Goal: Task Accomplishment & Management: Manage account settings

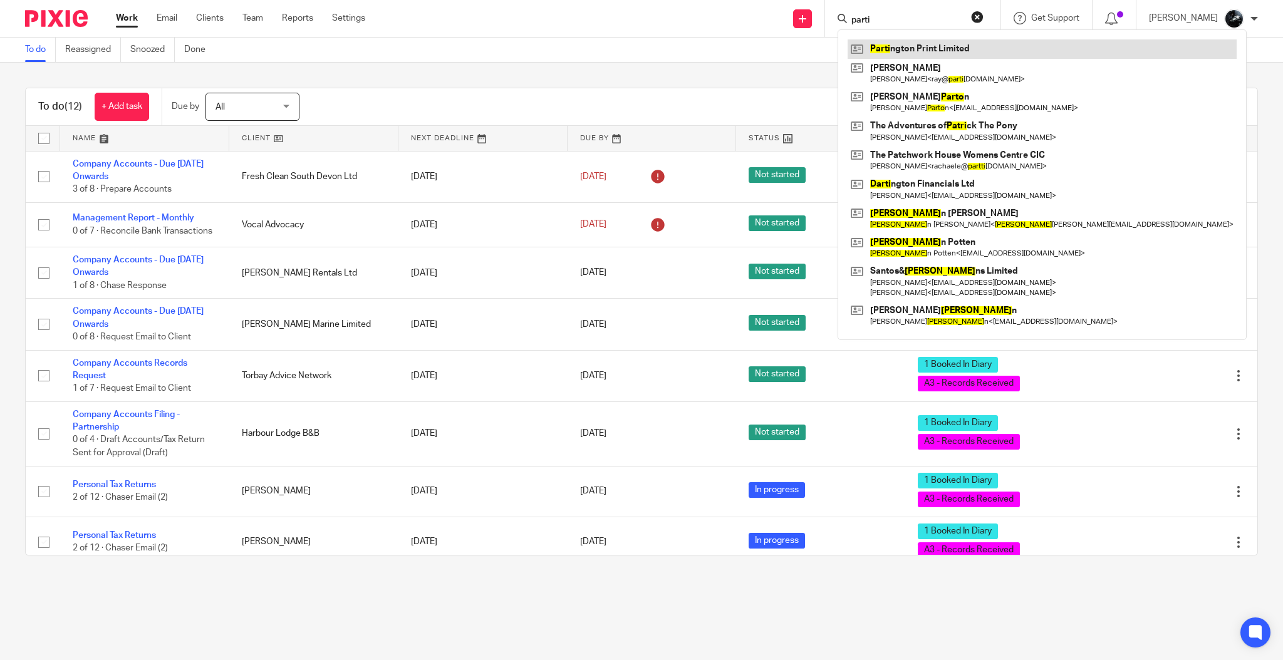
type input "parti"
click at [944, 44] on link at bounding box center [1041, 48] width 389 height 19
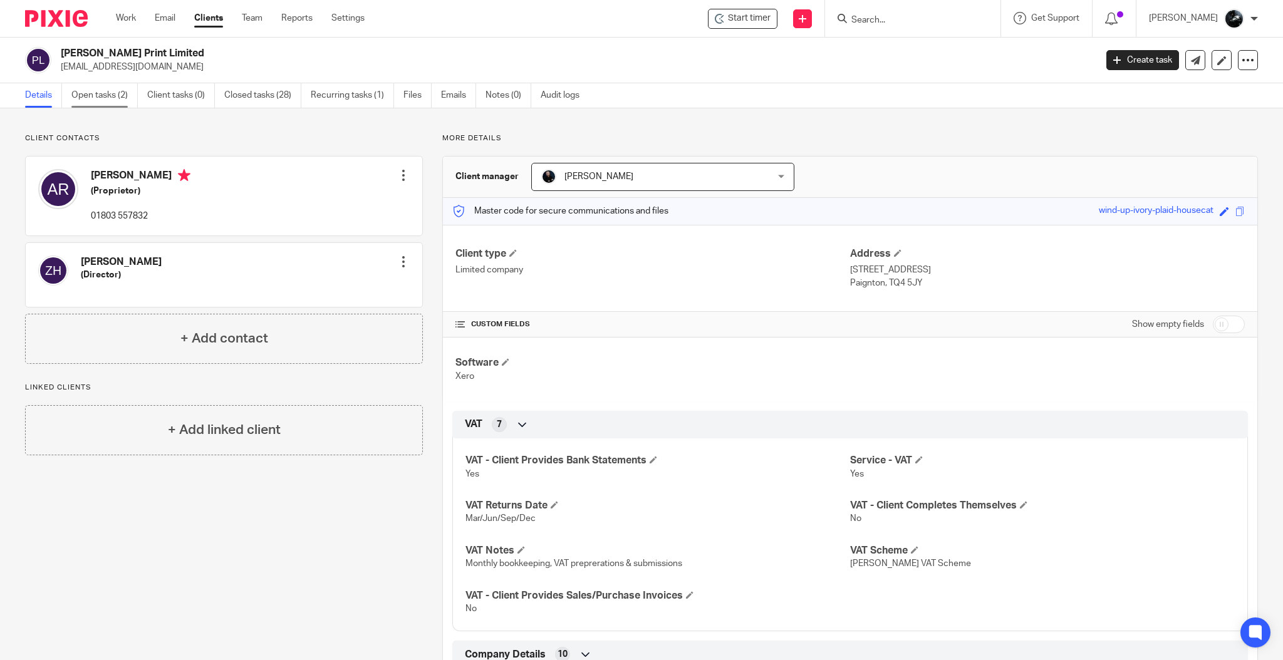
click at [99, 100] on link "Open tasks (2)" at bounding box center [104, 95] width 66 height 24
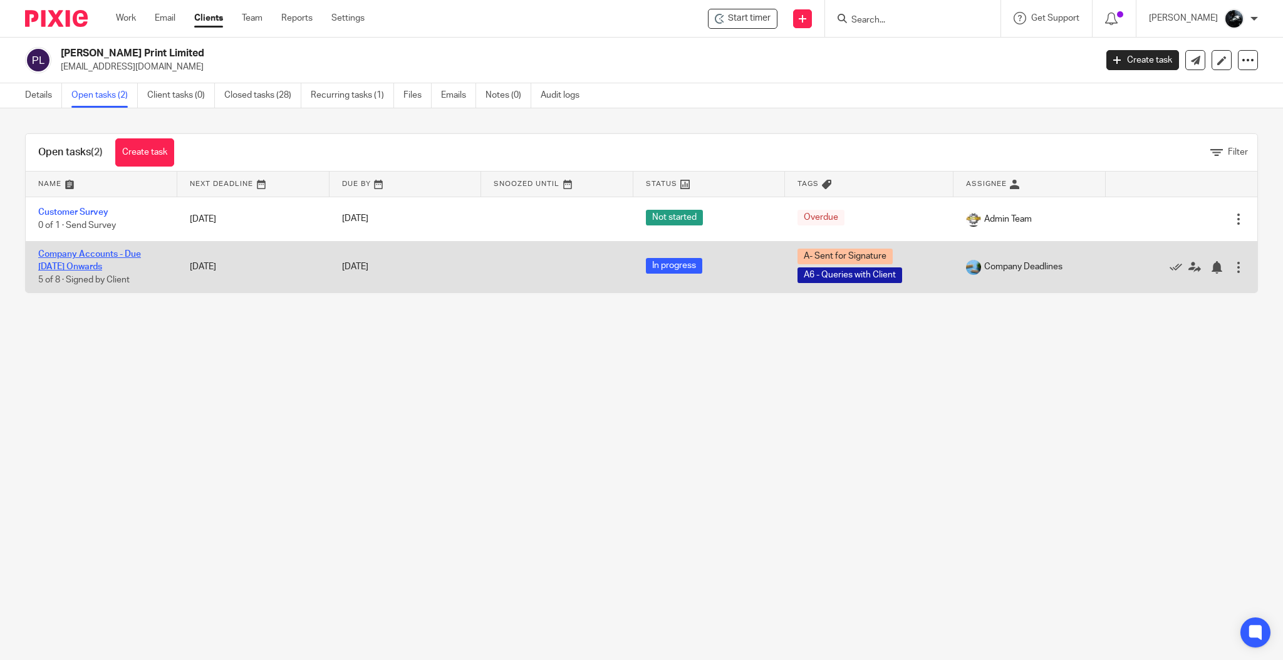
click at [113, 266] on link "Company Accounts - Due [DATE] Onwards" at bounding box center [89, 260] width 103 height 21
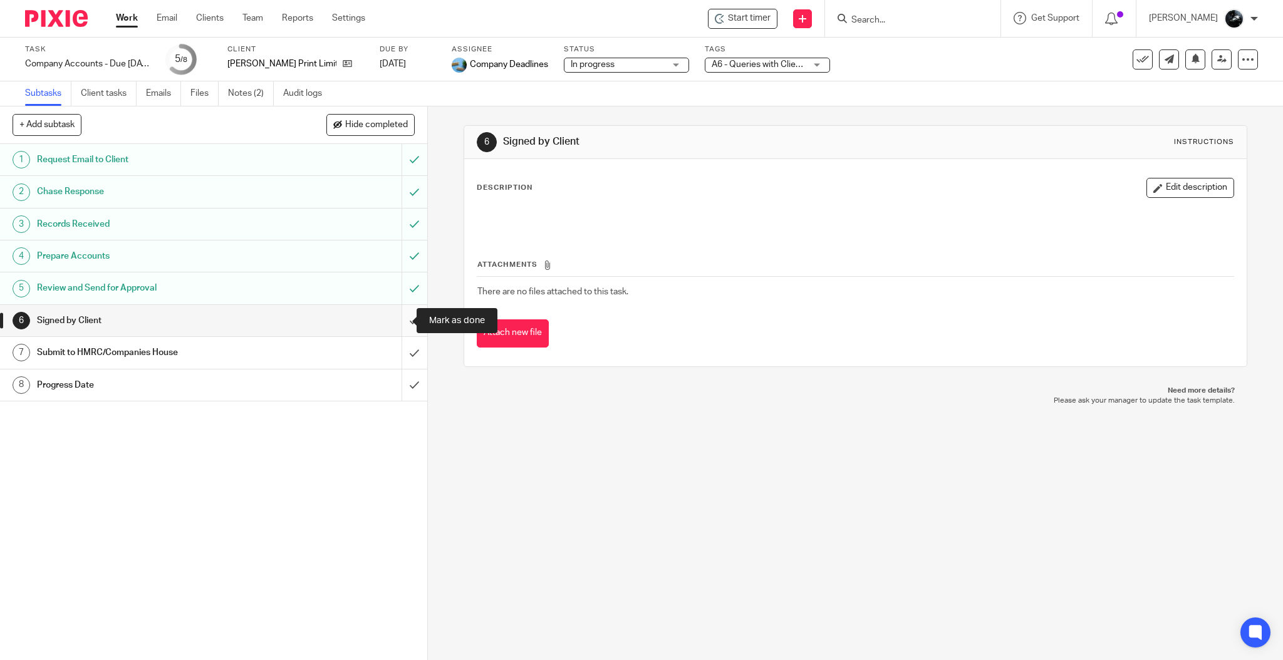
click at [386, 325] on input "submit" at bounding box center [213, 320] width 427 height 31
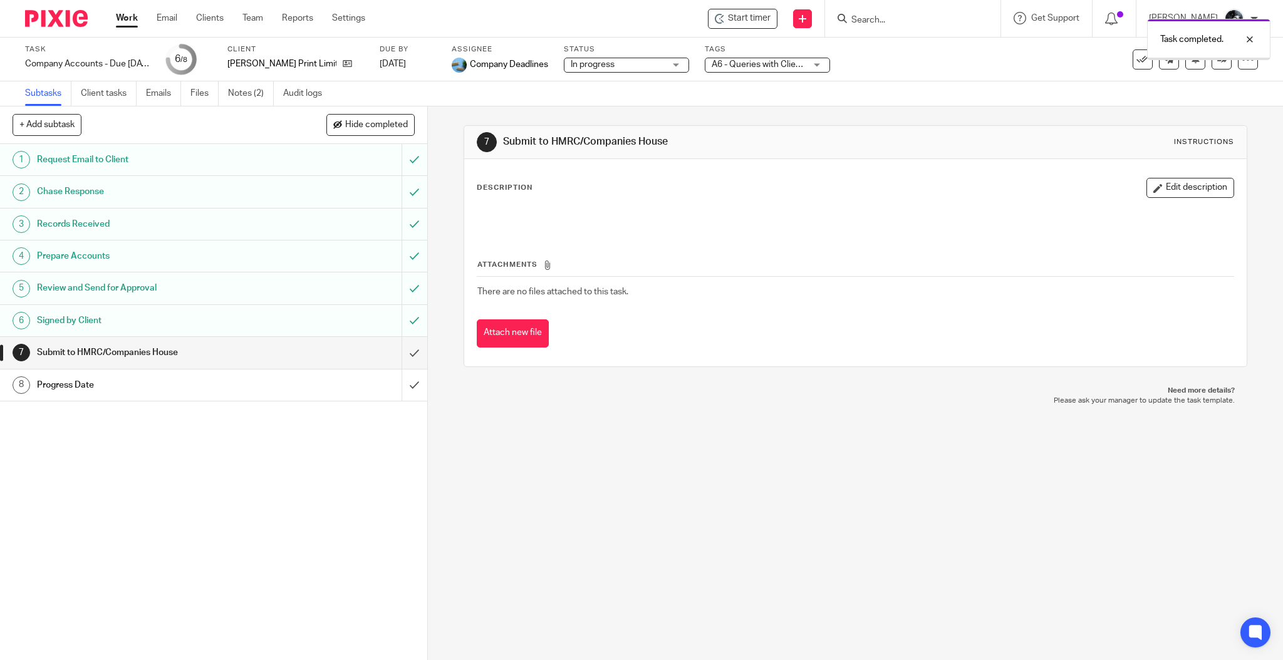
click at [792, 58] on div "Task completed." at bounding box center [955, 37] width 629 height 48
click at [802, 71] on div "A6 - Queries with Client + 1" at bounding box center [767, 65] width 125 height 15
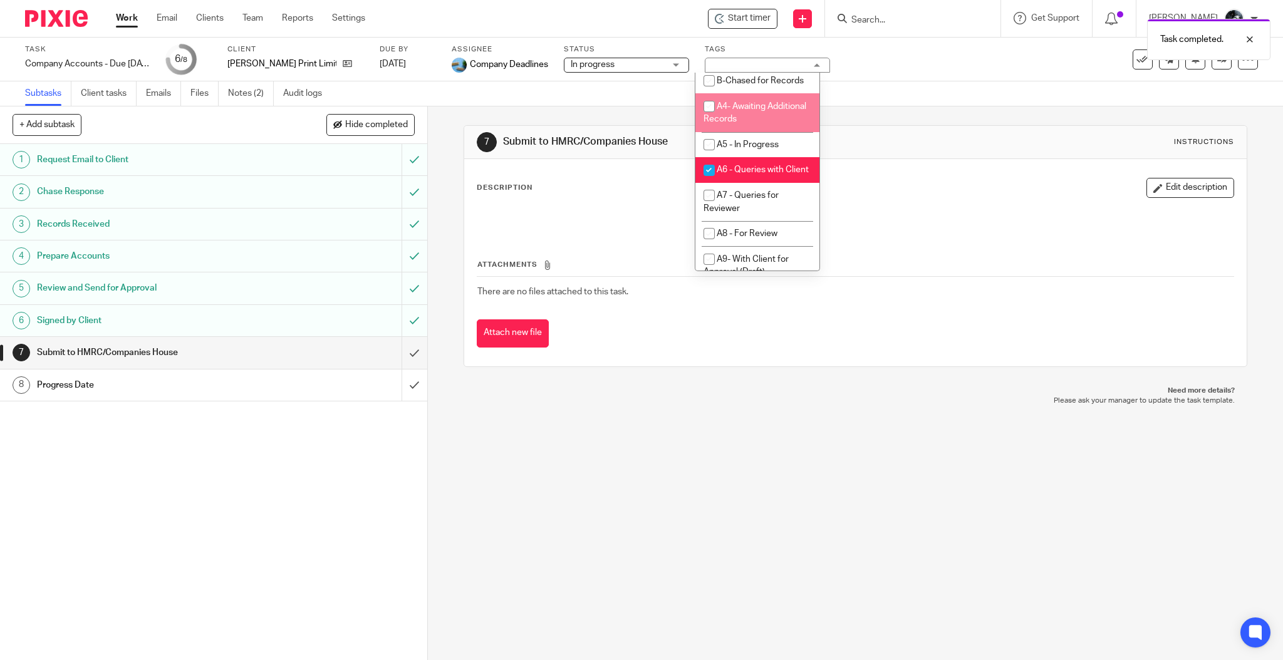
scroll to position [584, 0]
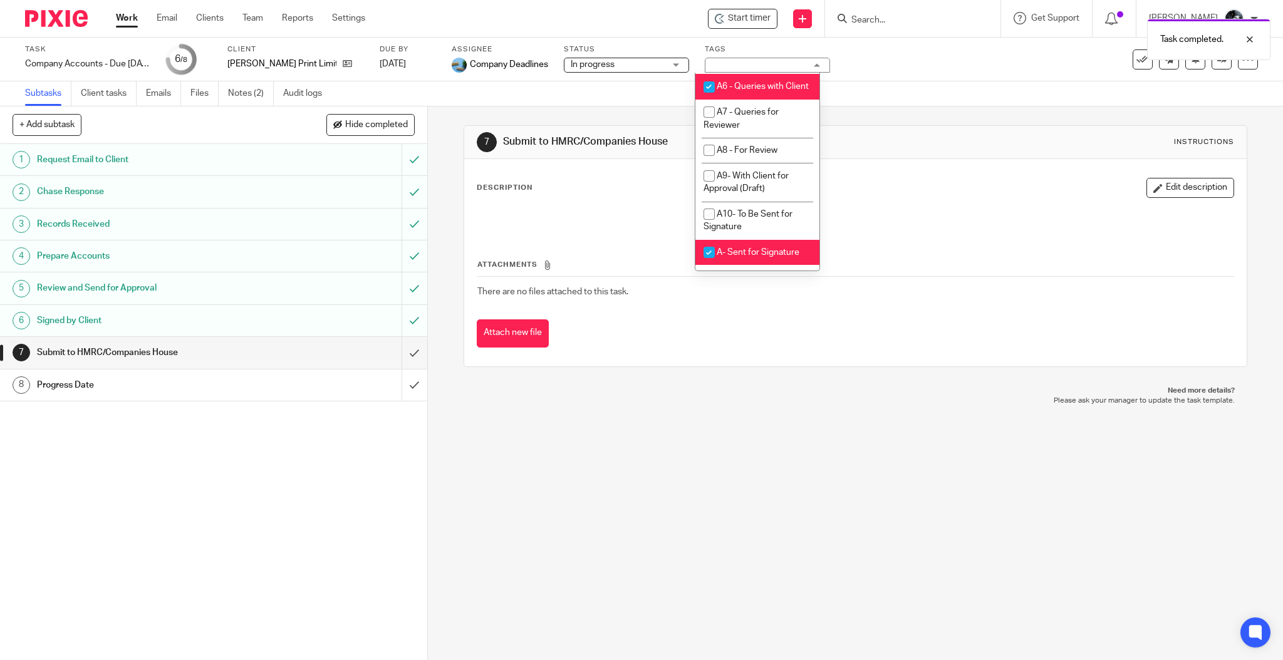
click at [762, 100] on li "A6 - Queries with Client" at bounding box center [757, 87] width 124 height 26
checkbox input "false"
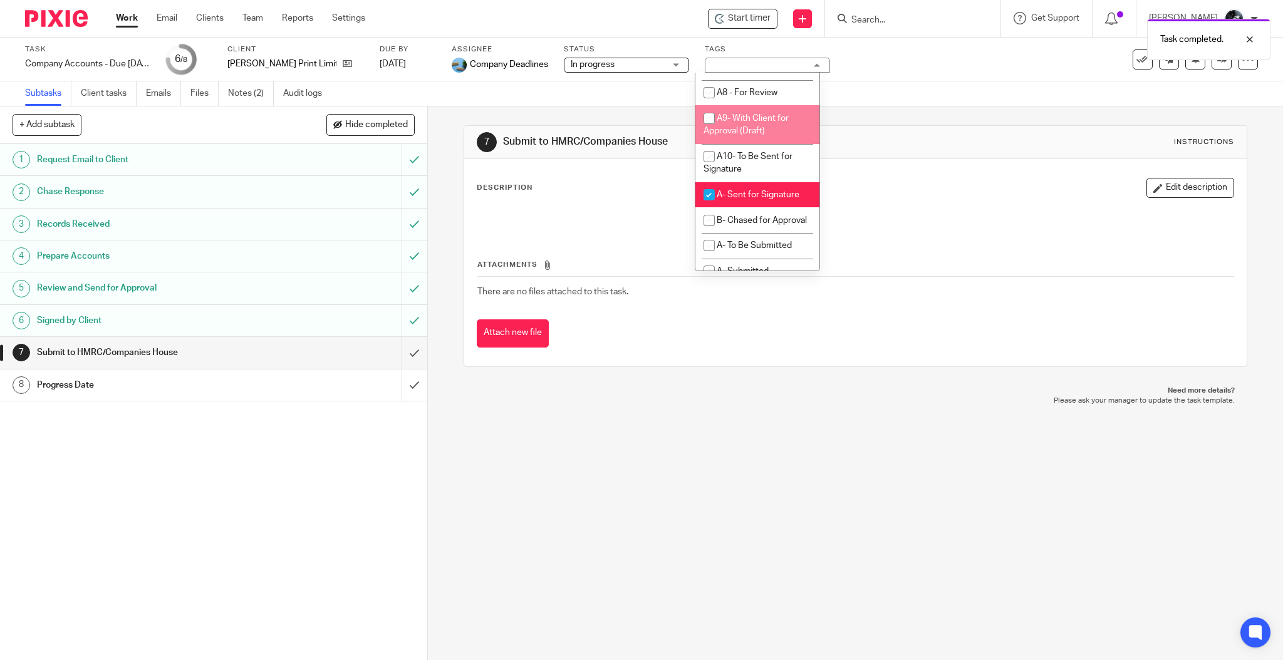
scroll to position [835, 0]
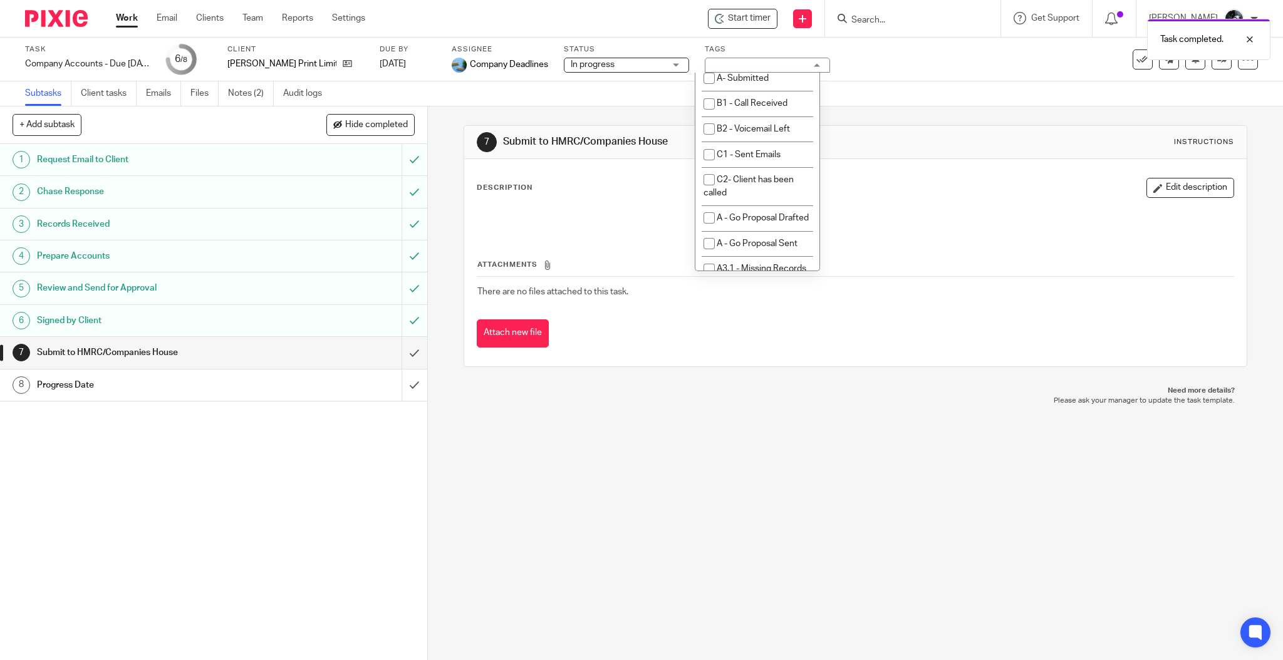
click at [755, 15] on li "A- Sent for Signature" at bounding box center [757, 2] width 124 height 26
checkbox input "false"
click at [762, 57] on span "A- To Be Submitted" at bounding box center [753, 52] width 75 height 9
checkbox input "true"
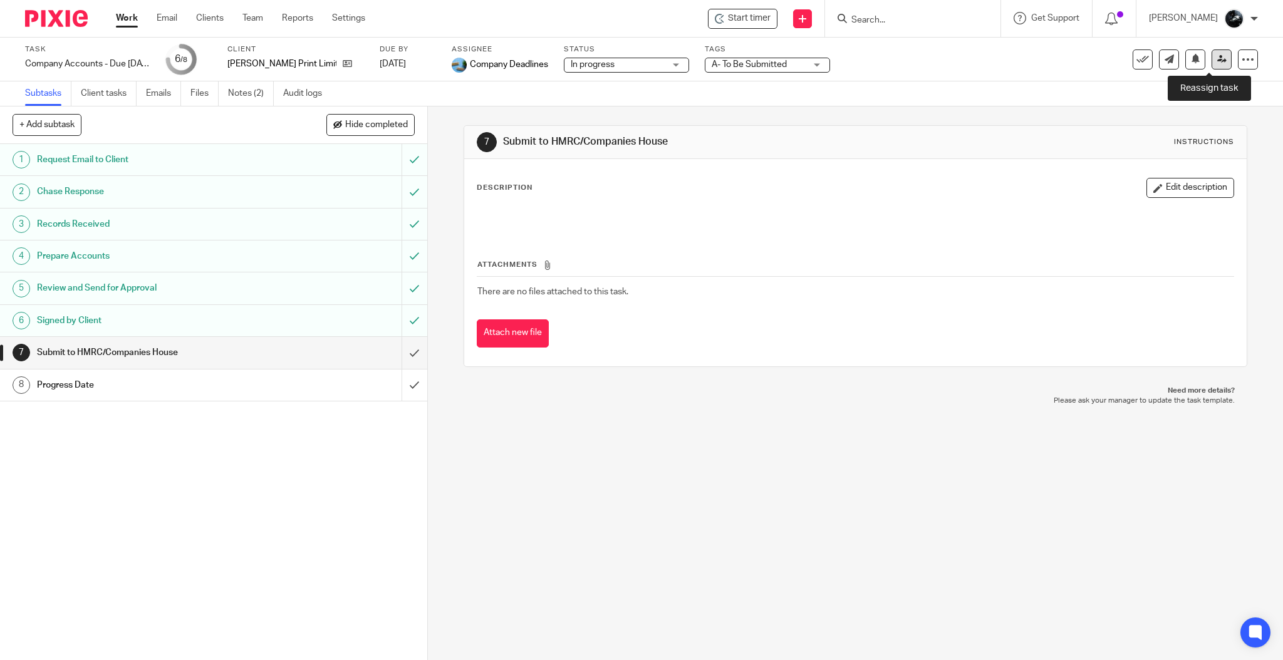
click at [1216, 66] on link at bounding box center [1221, 59] width 20 height 20
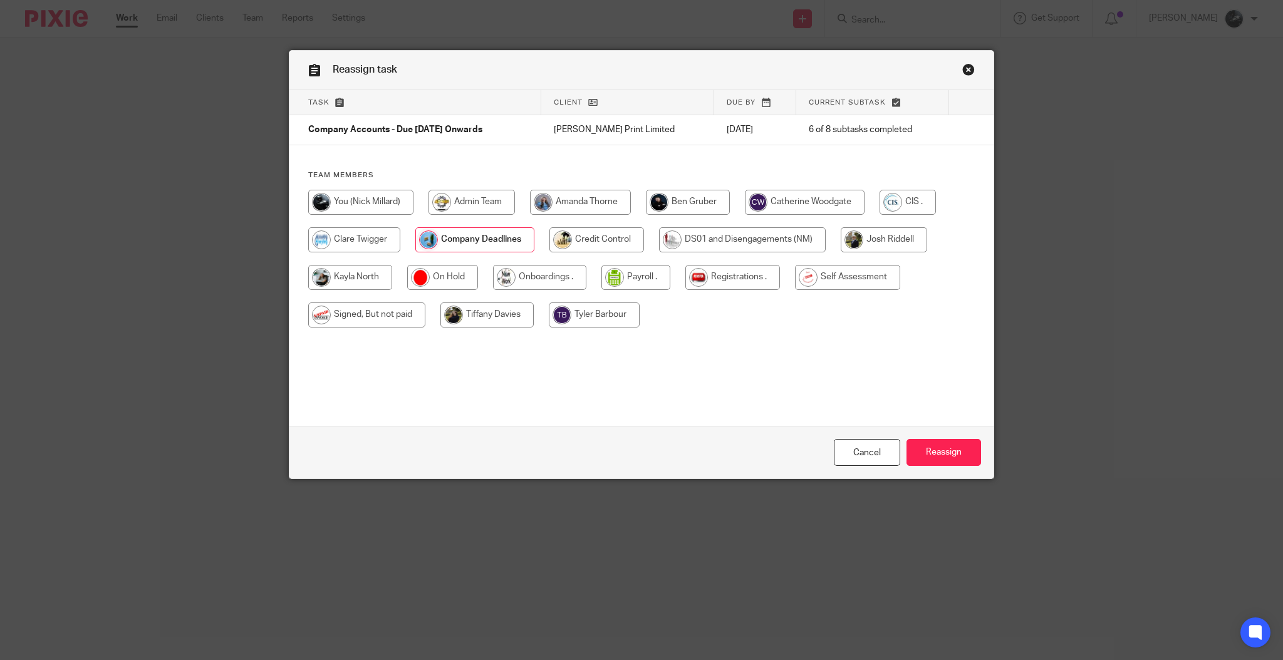
click at [372, 319] on input "radio" at bounding box center [366, 314] width 117 height 25
radio input "true"
click at [929, 447] on input "Reassign" at bounding box center [943, 452] width 75 height 27
